Goal: Task Accomplishment & Management: Manage account settings

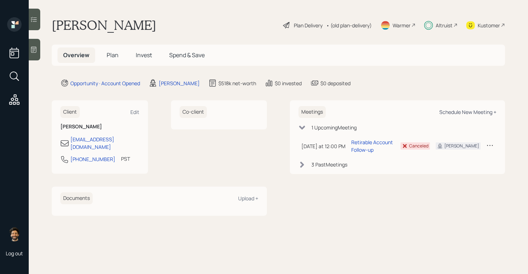
click at [458, 112] on div "Schedule New Meeting +" at bounding box center [467, 111] width 57 height 7
select select "f14b762f-c7c2-4b89-9227-8fa891345eea"
